Goal: Find specific page/section: Find specific page/section

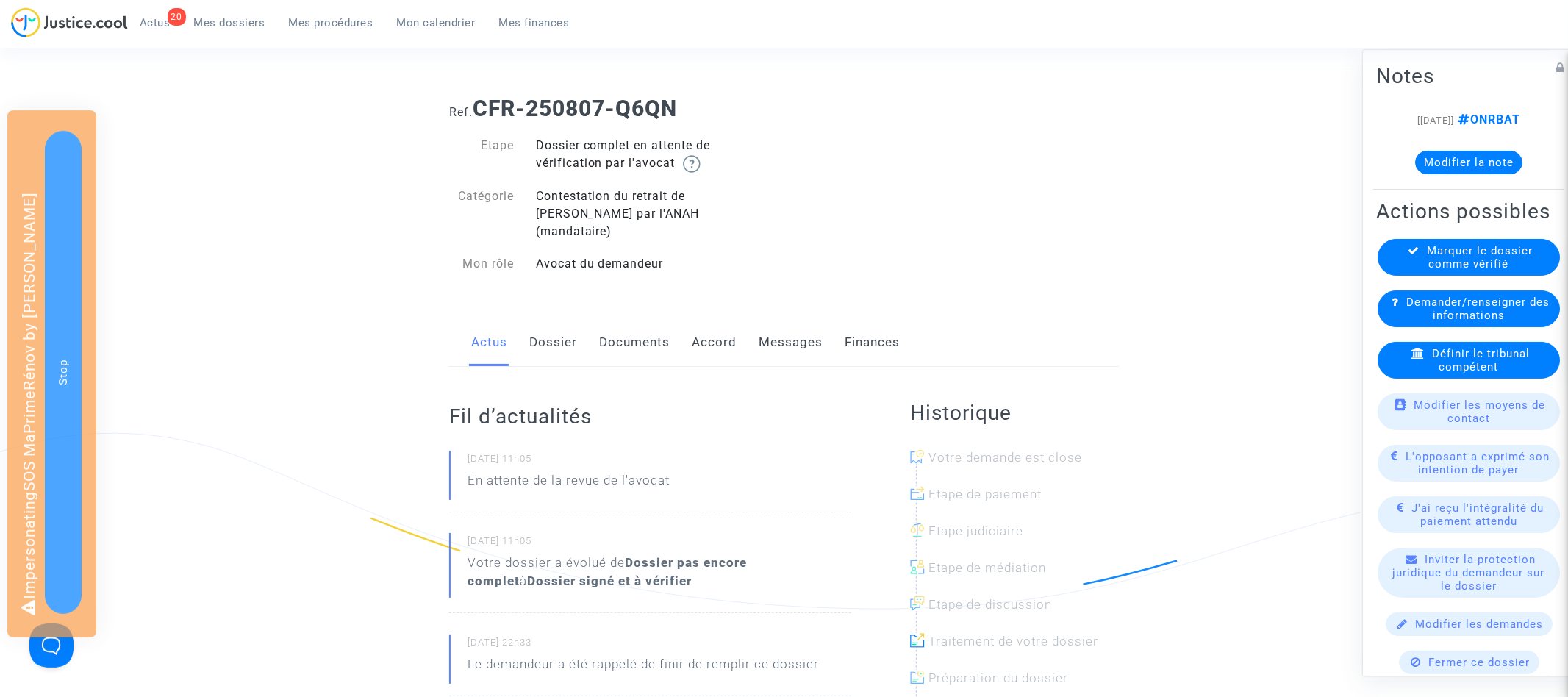
click at [644, 318] on link "Documents" at bounding box center [635, 343] width 71 height 49
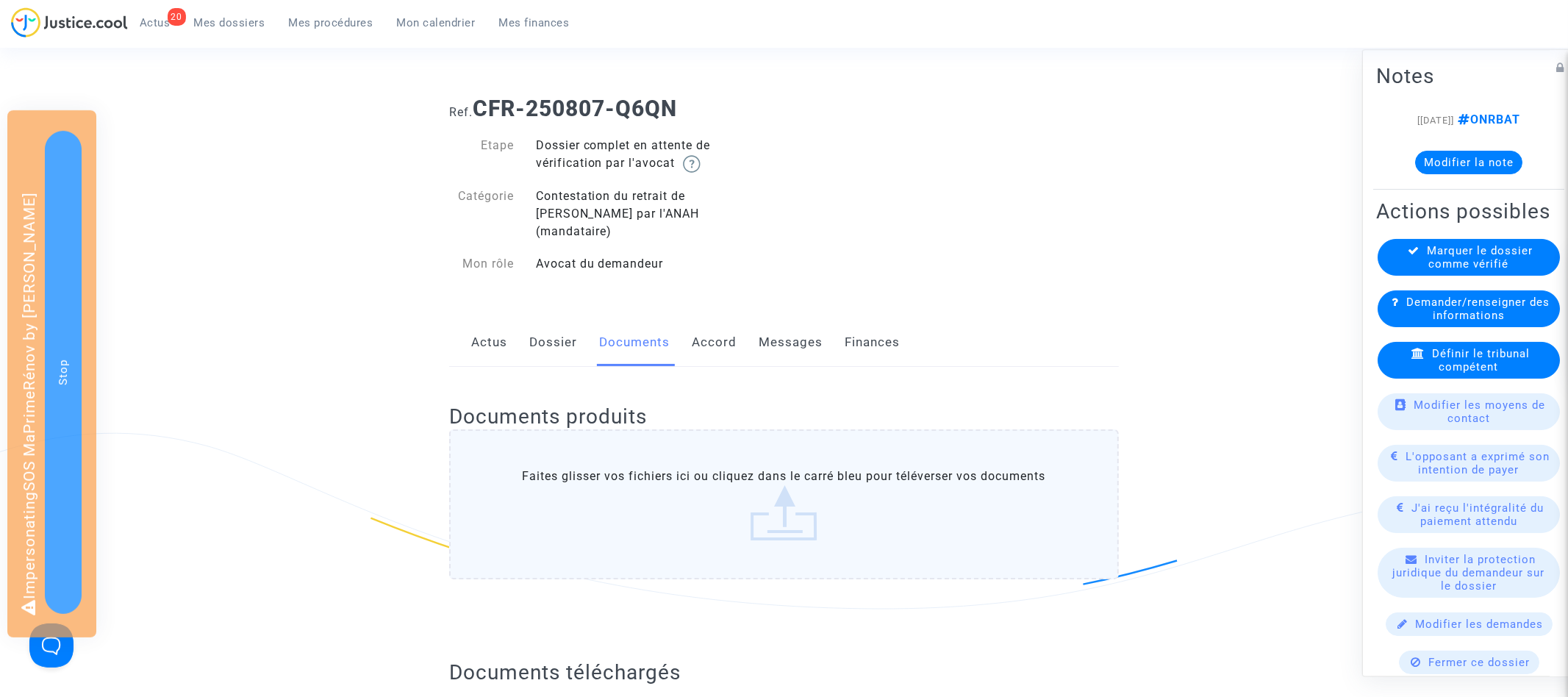
click at [514, 320] on div "Actus Dossier Documents Accord Messages Finances" at bounding box center [784, 343] width 670 height 50
click at [504, 327] on link "Actus" at bounding box center [489, 343] width 36 height 49
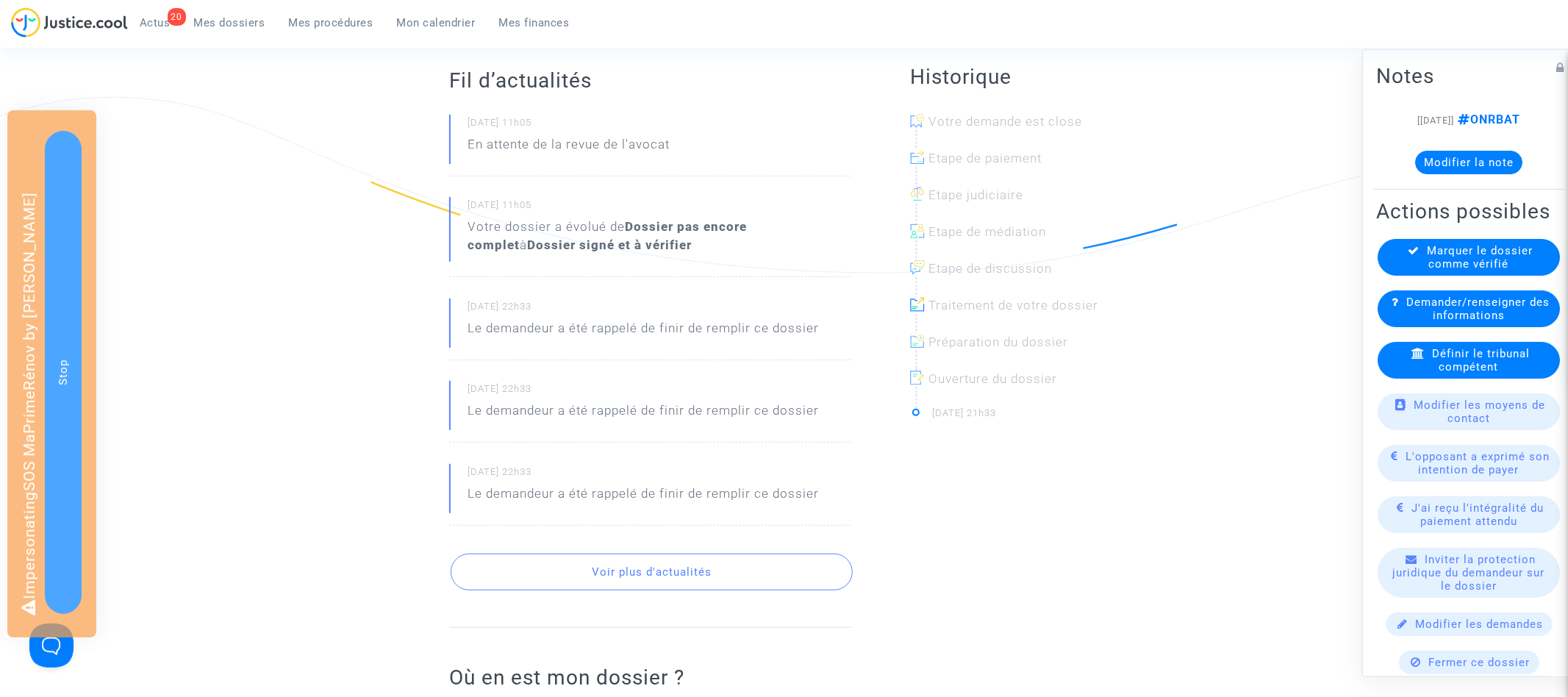
scroll to position [340, 0]
click at [627, 550] on button "Voir plus d'actualités" at bounding box center [652, 569] width 403 height 37
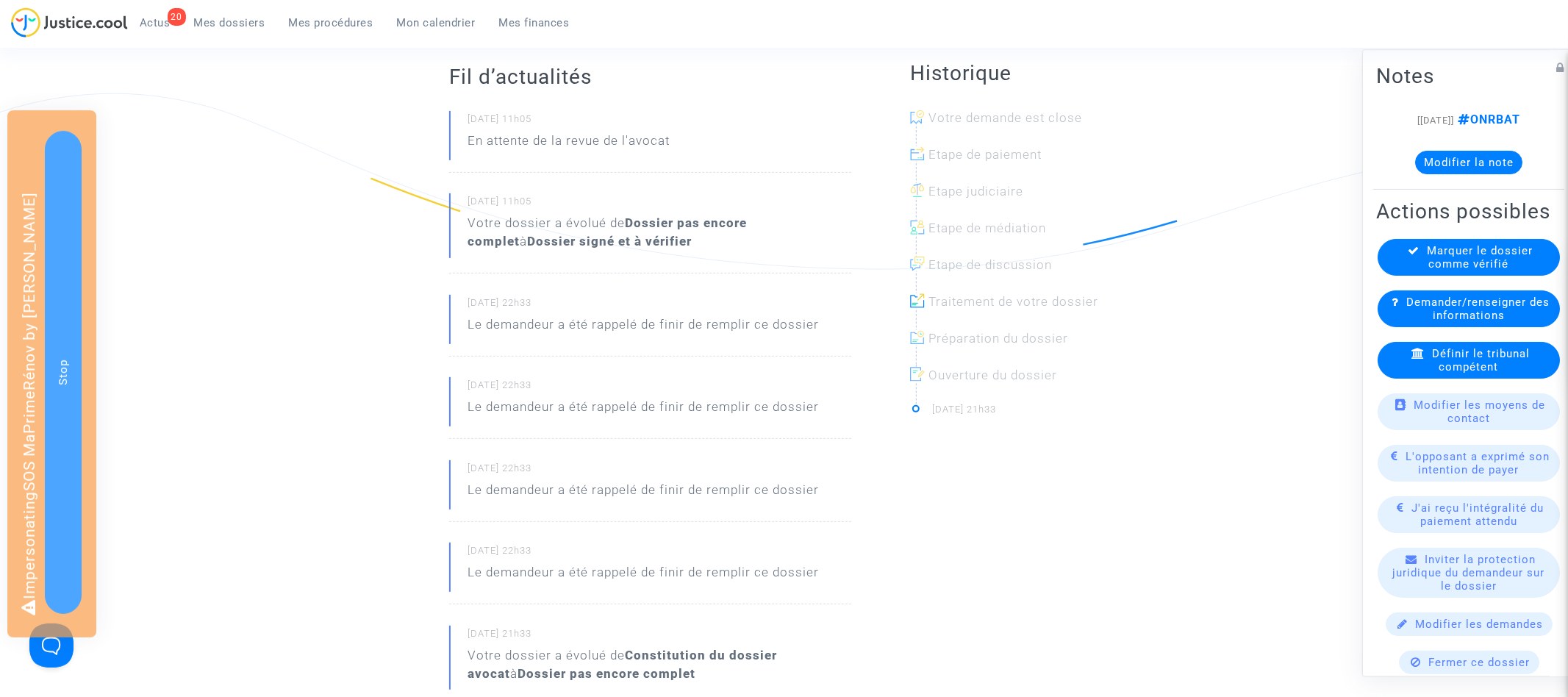
scroll to position [0, 0]
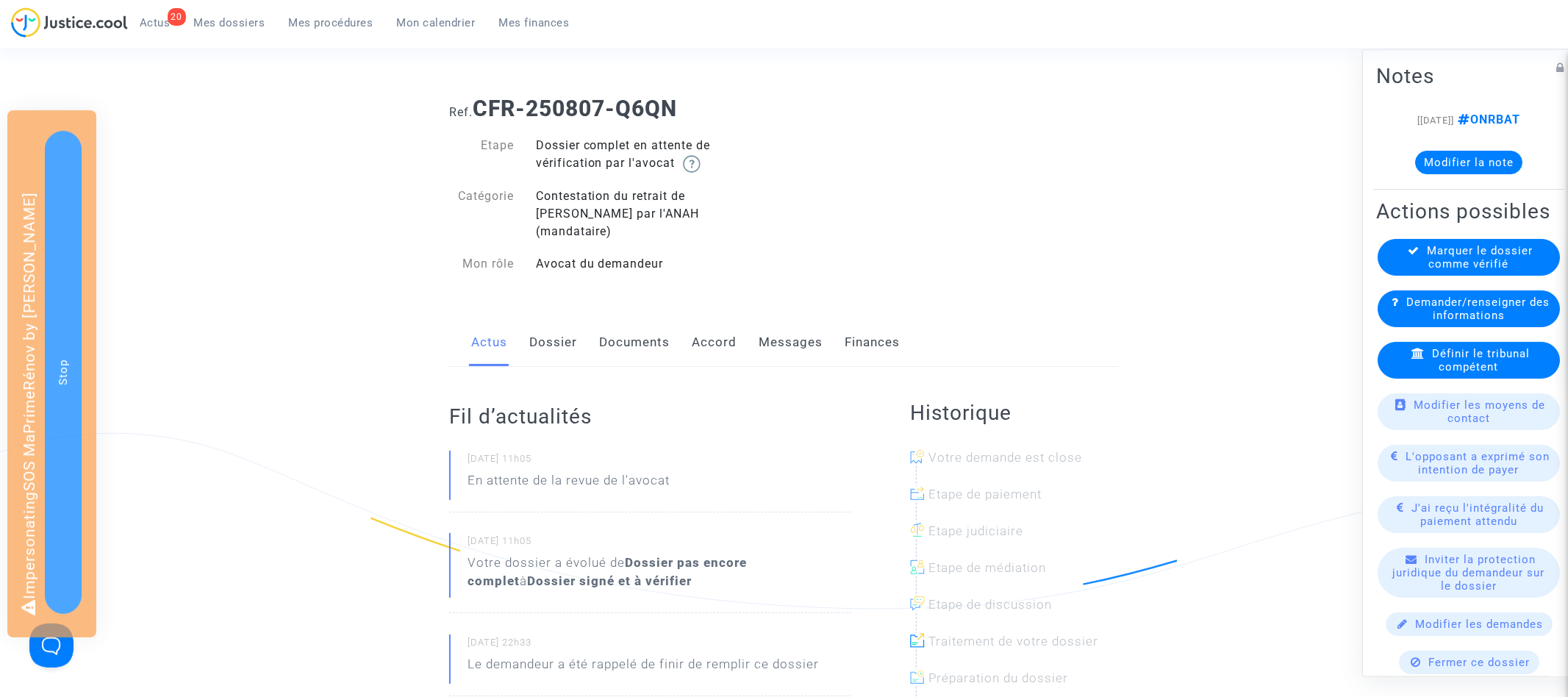
click at [625, 339] on link "Documents" at bounding box center [635, 343] width 71 height 49
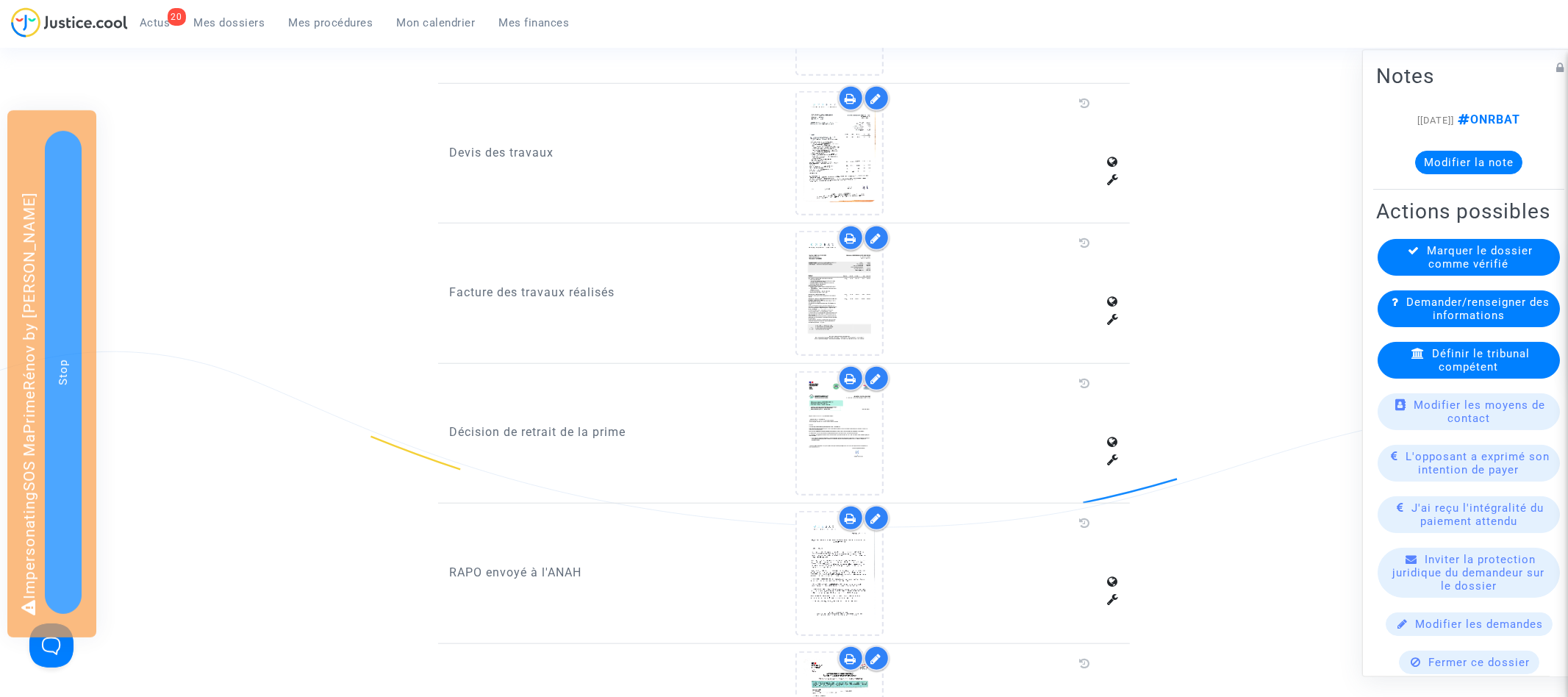
scroll to position [1248, 0]
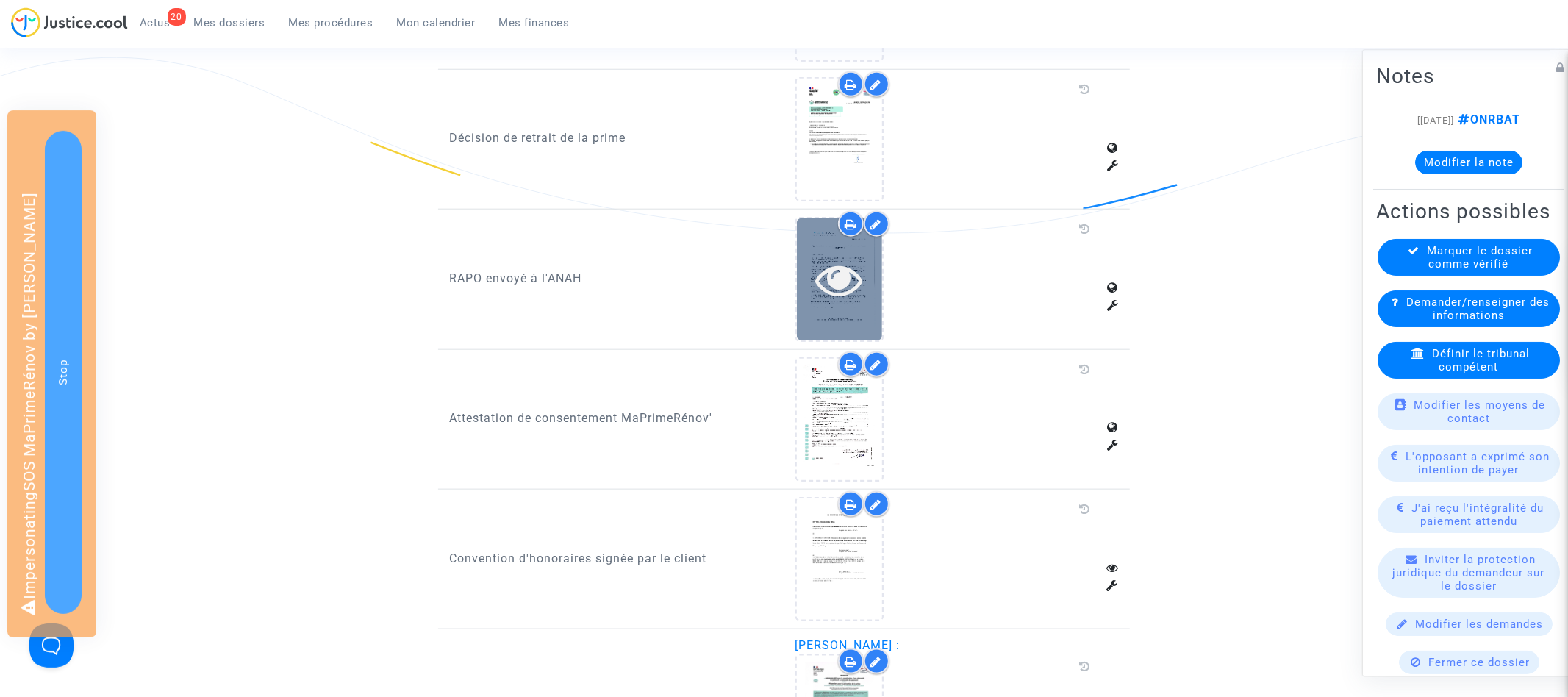
click at [838, 256] on icon at bounding box center [838, 280] width 48 height 47
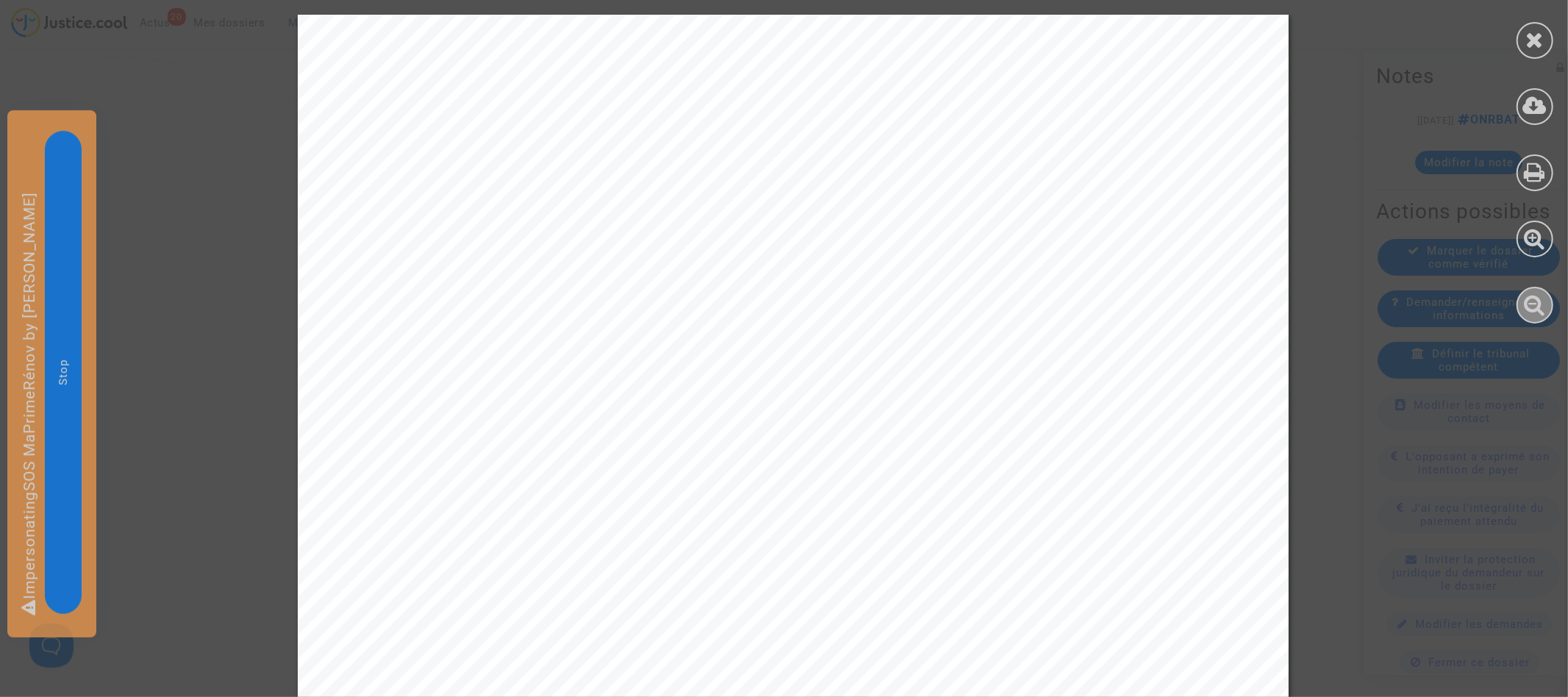
click at [1538, 310] on icon at bounding box center [1536, 304] width 21 height 22
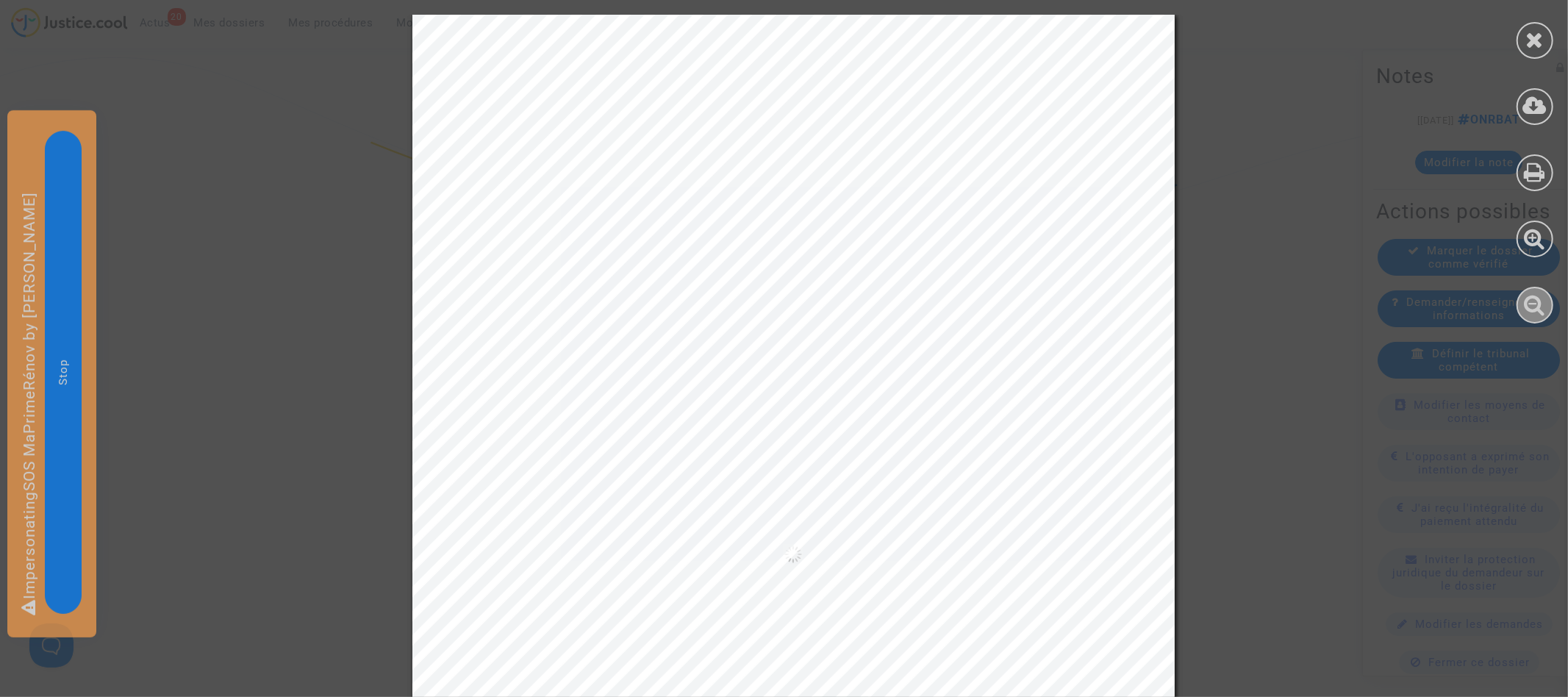
click at [1538, 310] on icon at bounding box center [1536, 304] width 21 height 22
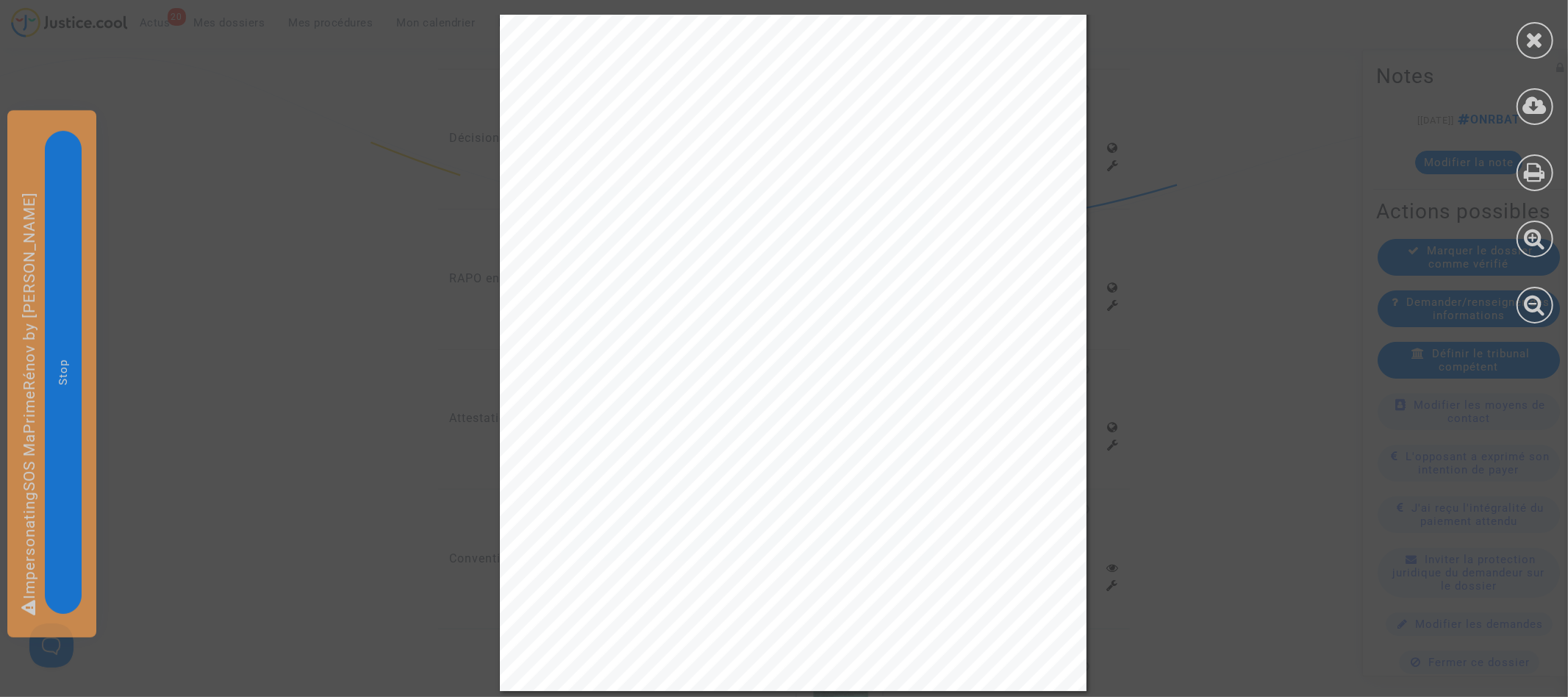
scroll to position [1953, 0]
click at [1514, 50] on div at bounding box center [1535, 169] width 66 height 339
click at [1528, 50] on div at bounding box center [1535, 41] width 37 height 37
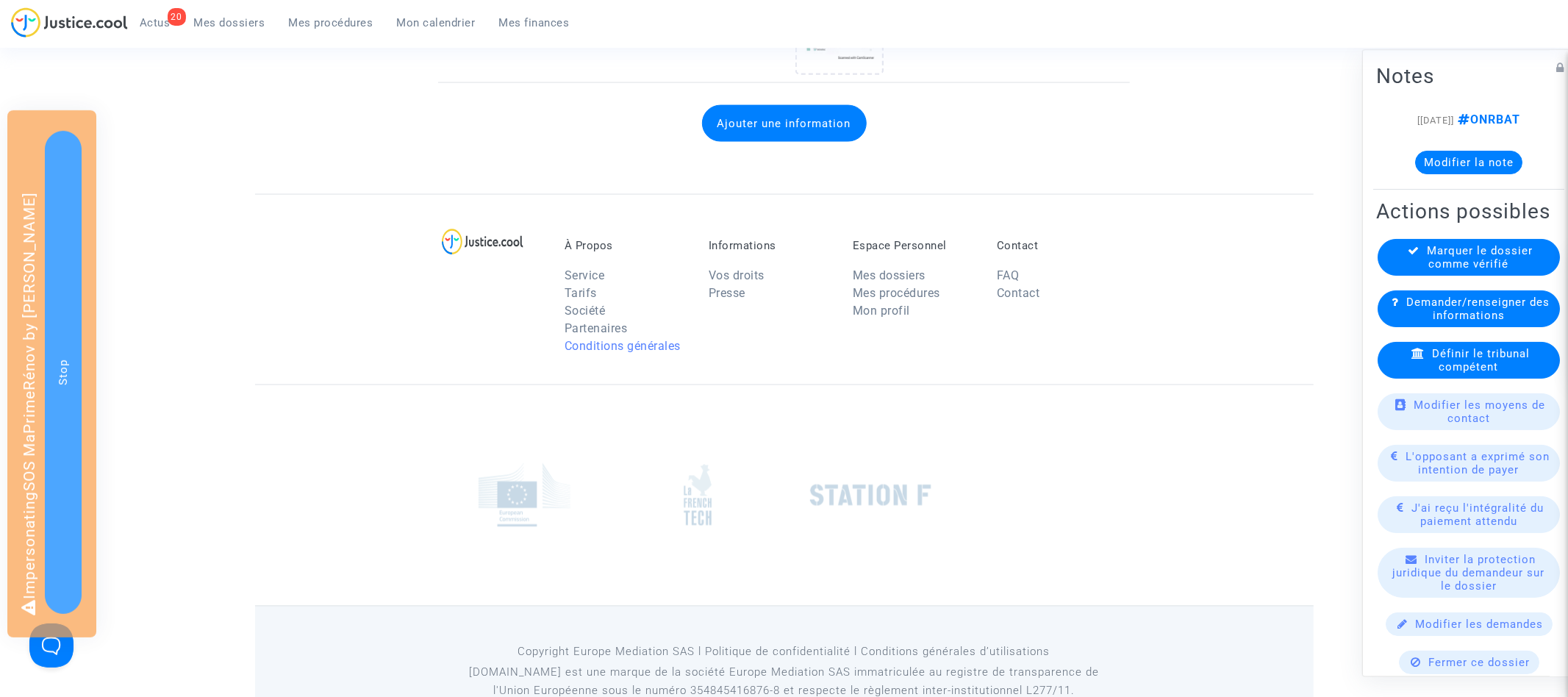
scroll to position [0, 0]
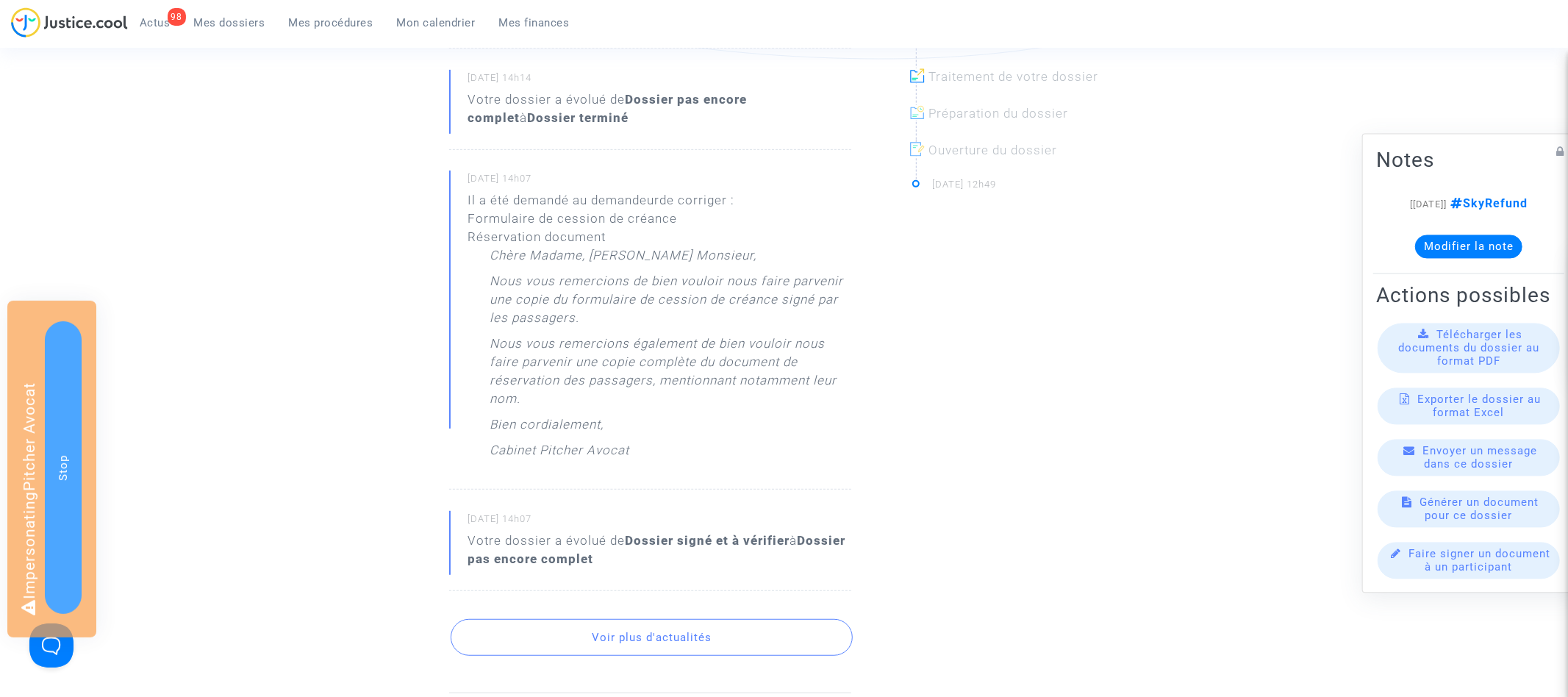
scroll to position [561, 0]
